Goal: Transaction & Acquisition: Download file/media

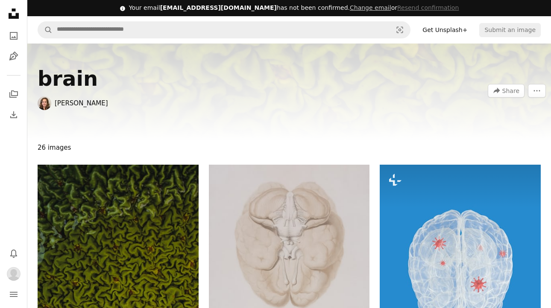
scroll to position [1398, 0]
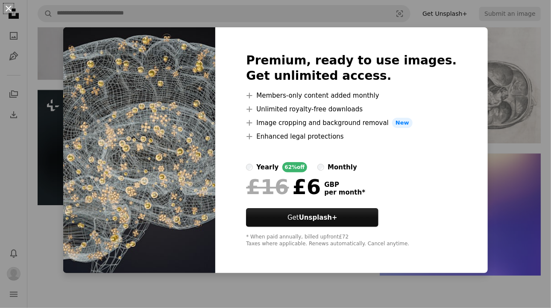
click at [8, 9] on button "An X shape" at bounding box center [8, 8] width 10 height 10
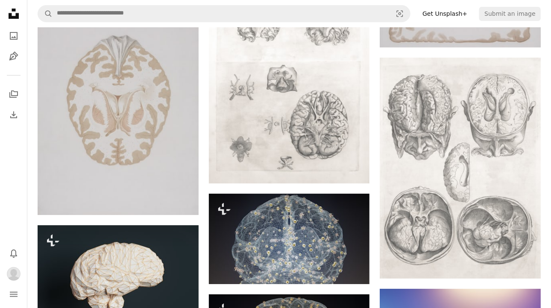
scroll to position [1308, 0]
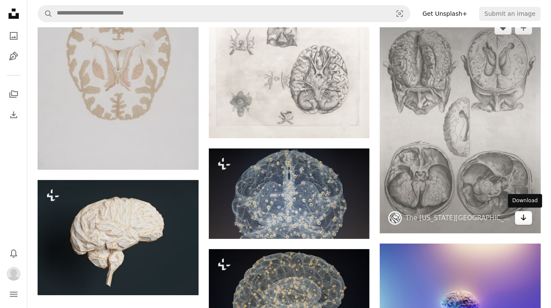
click at [522, 220] on icon "Arrow pointing down" at bounding box center [523, 218] width 7 height 10
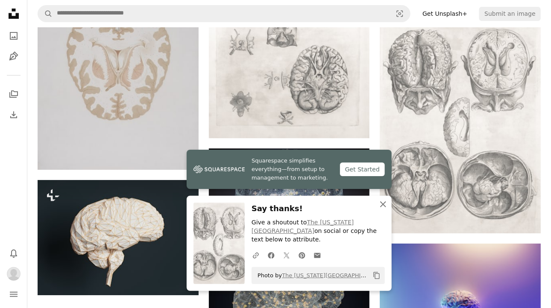
click at [387, 210] on icon "An X shape" at bounding box center [383, 204] width 10 height 10
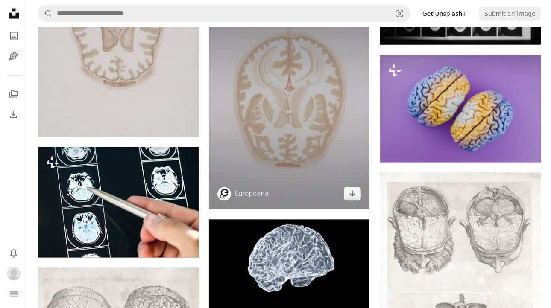
scroll to position [677, 0]
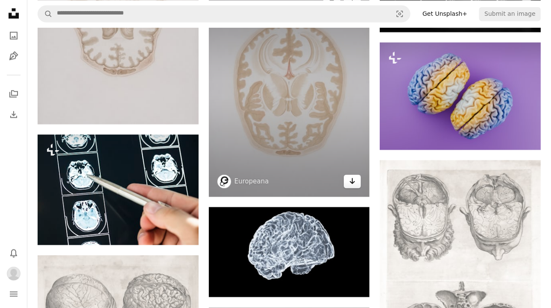
click at [356, 185] on icon "Arrow pointing down" at bounding box center [352, 181] width 7 height 10
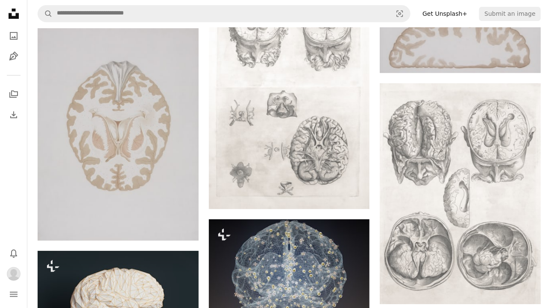
scroll to position [1218, 0]
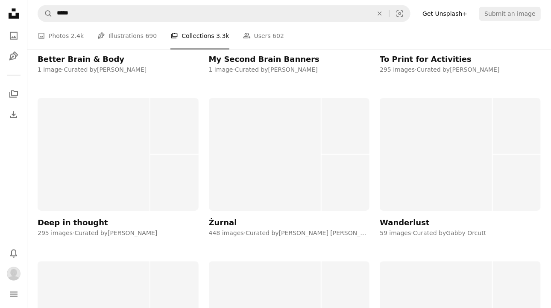
scroll to position [21140, 0]
